Goal: Information Seeking & Learning: Find specific page/section

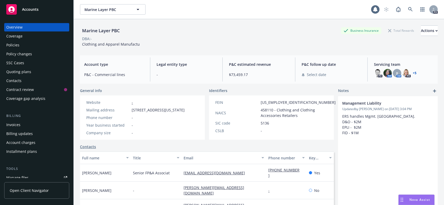
click at [11, 45] on div "Policies" at bounding box center [12, 45] width 13 height 8
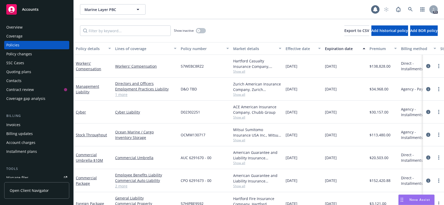
scroll to position [14, 0]
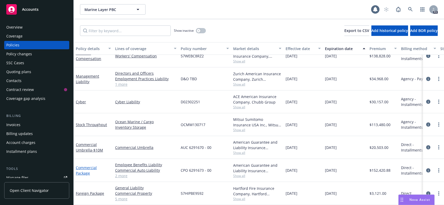
click at [85, 165] on link "Commercial Package" at bounding box center [86, 170] width 21 height 10
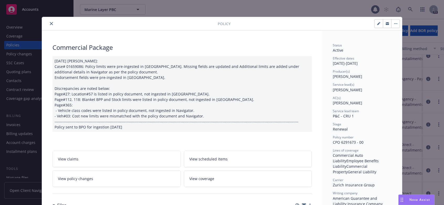
drag, startPoint x: 439, startPoint y: 57, endPoint x: 438, endPoint y: 63, distance: 5.8
click at [438, 66] on div "Policy Commercial Package [DATE] [PERSON_NAME]: Case# 01659086: Policy limits w…" at bounding box center [222, 102] width 444 height 205
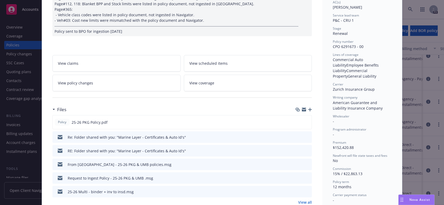
scroll to position [80, 0]
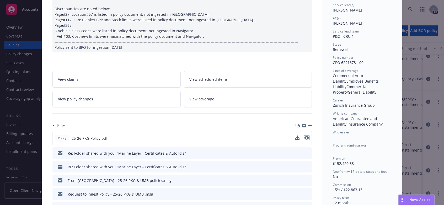
click at [305, 138] on icon "preview file" at bounding box center [306, 138] width 5 height 4
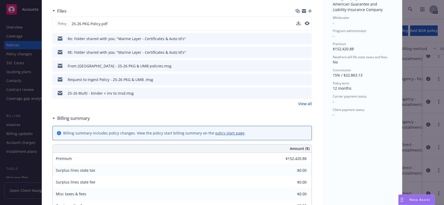
scroll to position [196, 0]
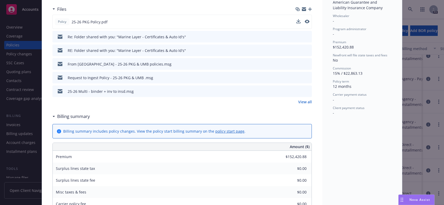
click at [306, 103] on link "View all" at bounding box center [305, 102] width 14 height 6
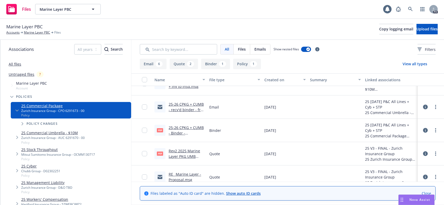
scroll to position [137, 0]
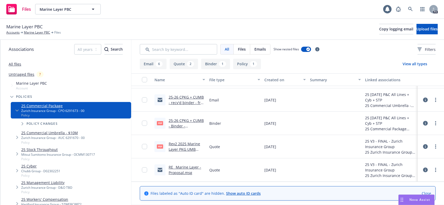
click at [175, 168] on link "RE_ Marine Layer - Proposal.msg" at bounding box center [185, 170] width 33 height 10
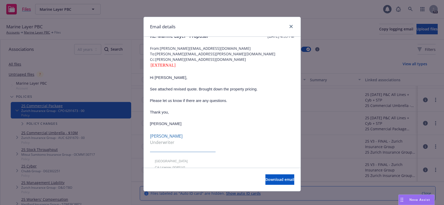
scroll to position [0, 0]
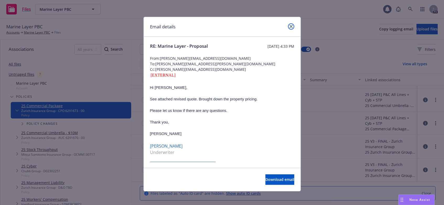
click at [290, 26] on icon "close" at bounding box center [291, 26] width 3 height 3
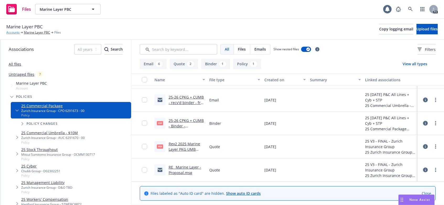
click at [13, 33] on link "Accounts" at bounding box center [12, 32] width 13 height 5
